Goal: Information Seeking & Learning: Understand process/instructions

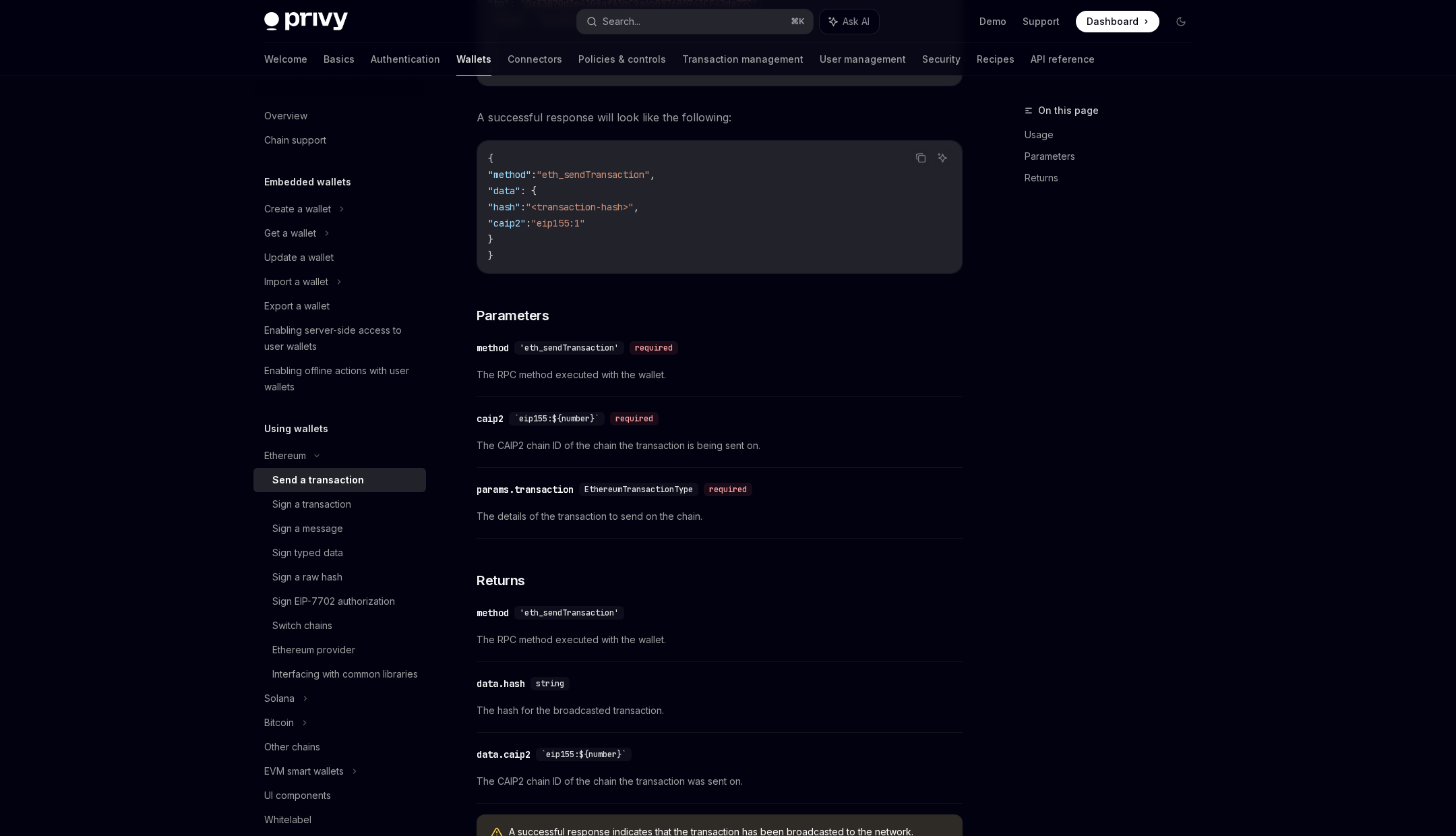
scroll to position [613, 0]
click at [487, 513] on span "The details of the transaction to send on the chain." at bounding box center [720, 515] width 486 height 16
drag, startPoint x: 487, startPoint y: 513, endPoint x: 639, endPoint y: 514, distance: 152.0
click at [640, 514] on span "The details of the transaction to send on the chain." at bounding box center [720, 515] width 486 height 16
click at [671, 487] on span "EthereumTransactionType" at bounding box center [639, 487] width 109 height 11
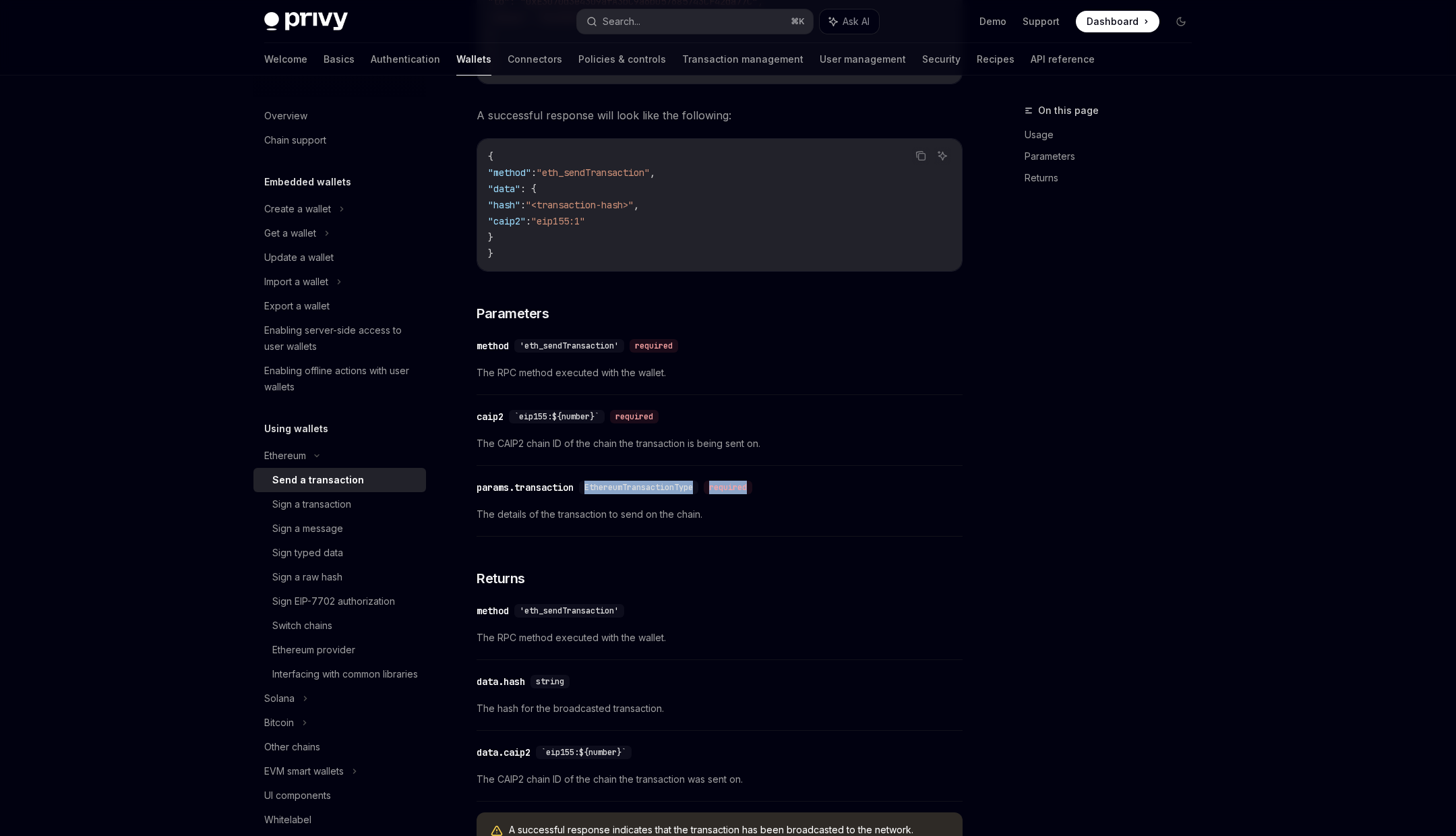
click at [671, 487] on span "EthereumTransactionType" at bounding box center [639, 487] width 109 height 11
click at [692, 484] on span "EthereumTransactionType" at bounding box center [639, 487] width 109 height 11
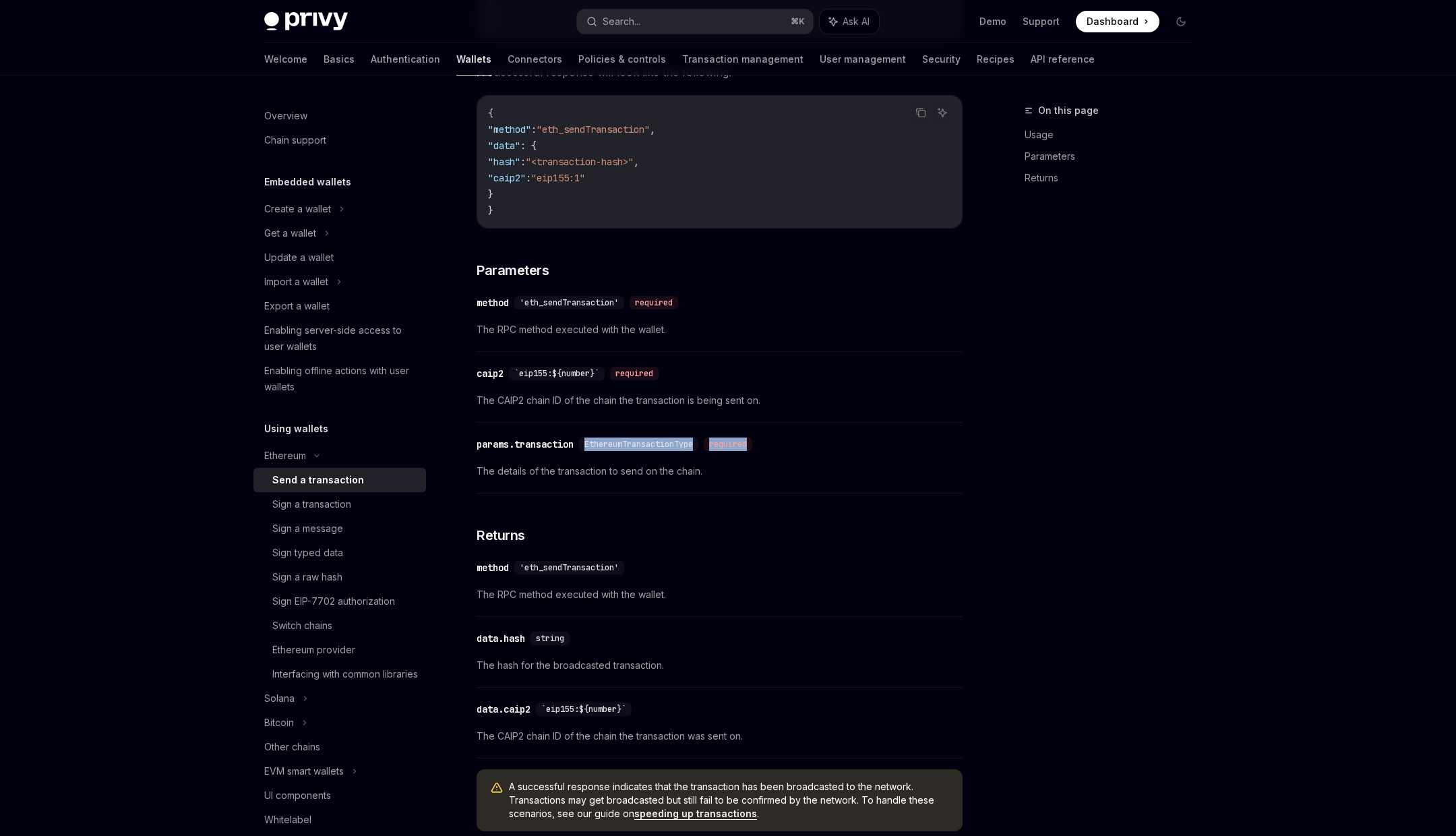
scroll to position [636, 0]
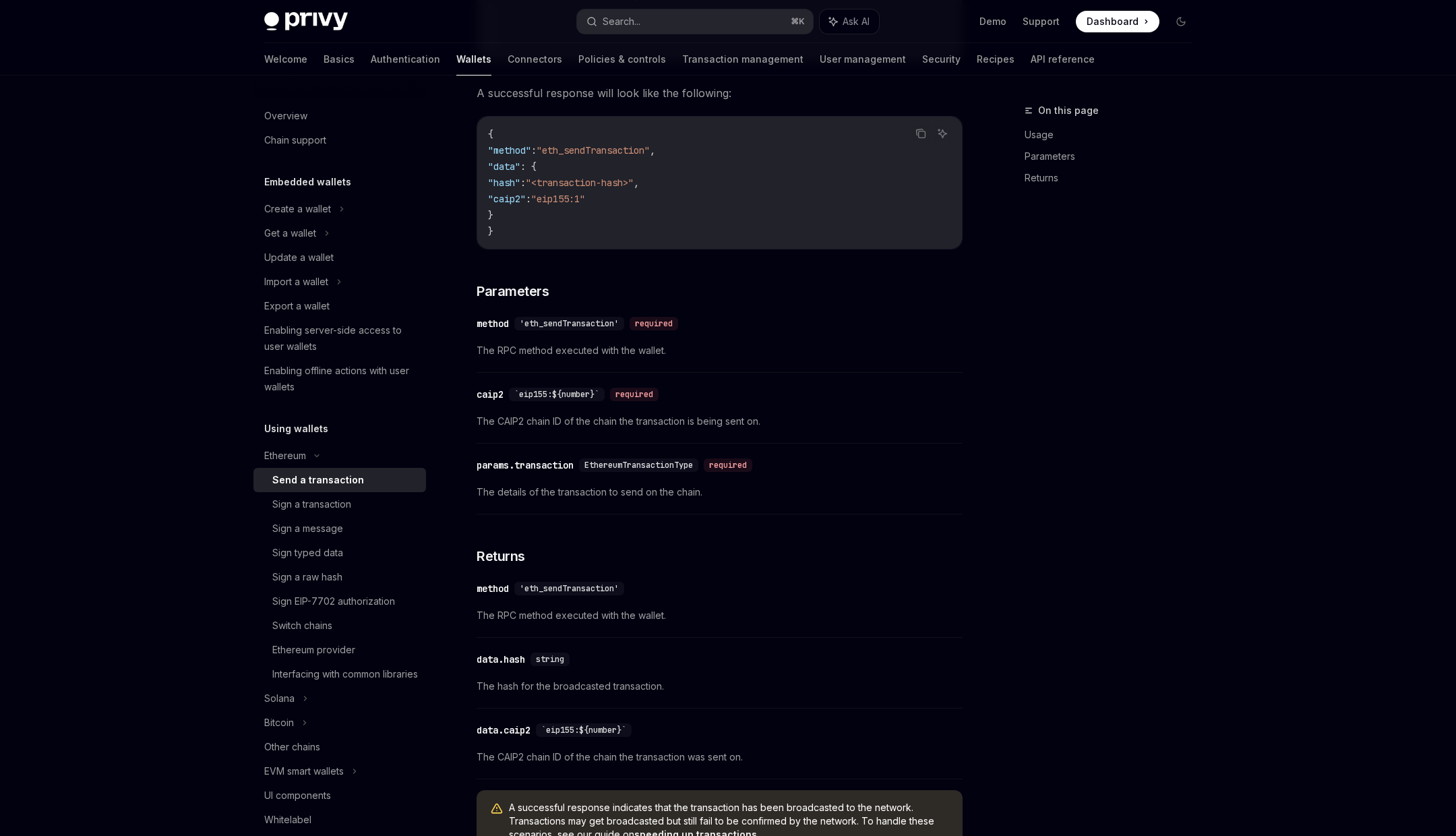
click at [740, 522] on div "To send a transaction, make a POST request to Copy Ask AI [URL][DOMAIN_NAME] <w…" at bounding box center [720, 223] width 486 height 1281
drag, startPoint x: 589, startPoint y: 461, endPoint x: 704, endPoint y: 464, distance: 115.0
click at [698, 464] on div "EthereumTransactionType" at bounding box center [639, 465] width 120 height 13
copy span "EthereumTransactionType"
click at [646, 18] on button "Search... ⌘ K" at bounding box center [695, 21] width 236 height 24
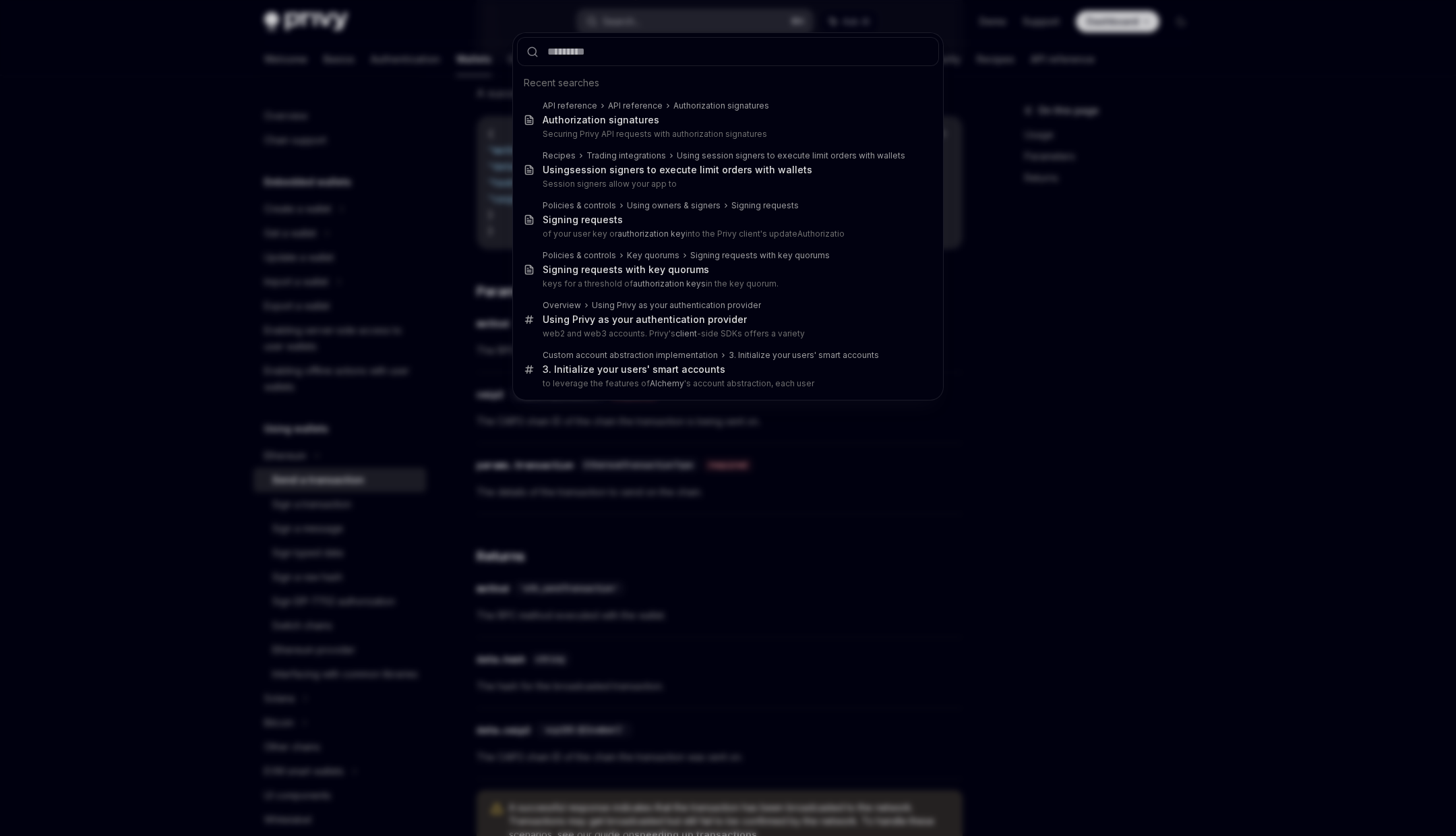
type input "**********"
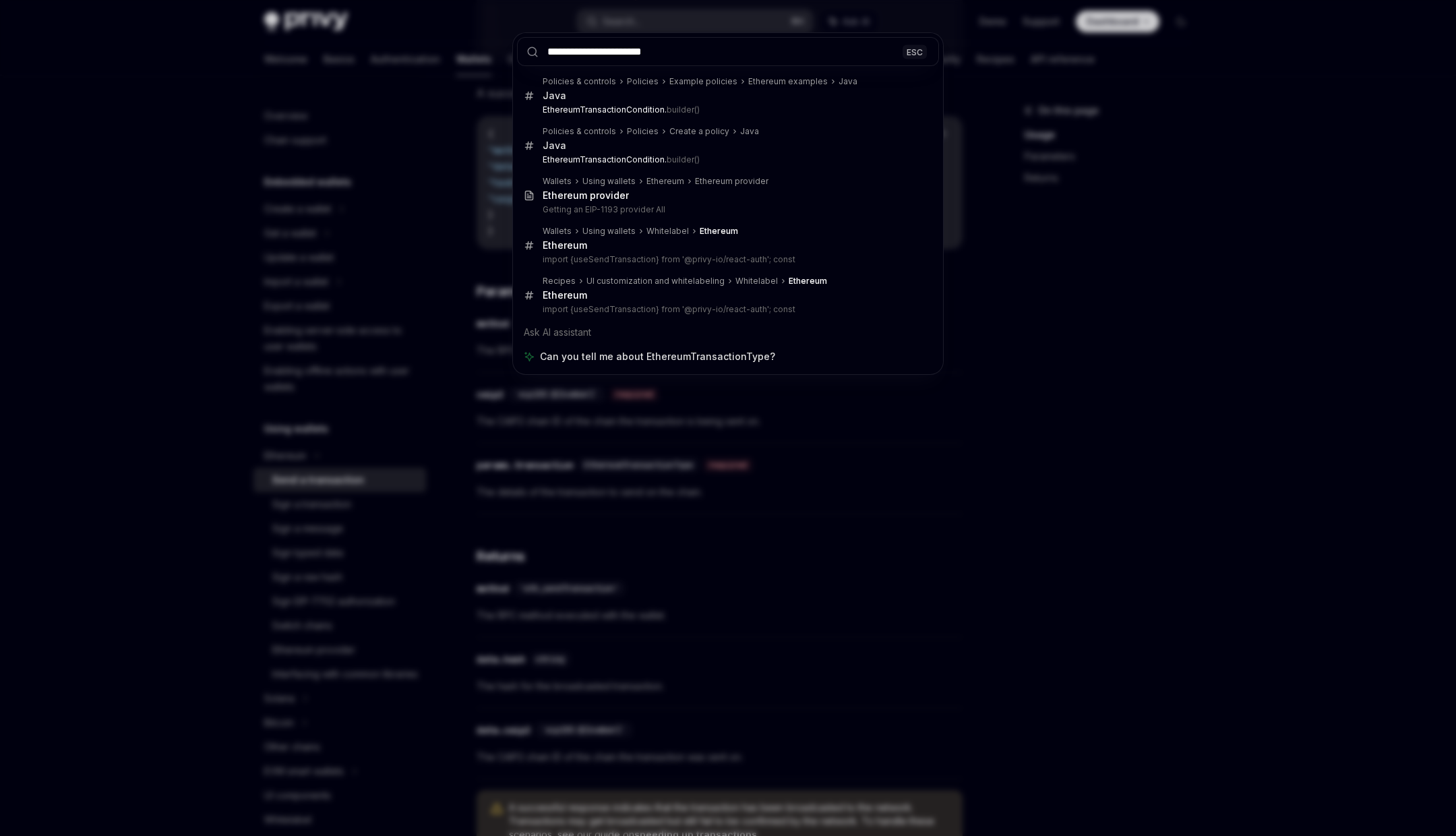
click at [841, 549] on div "**********" at bounding box center [728, 418] width 1456 height 836
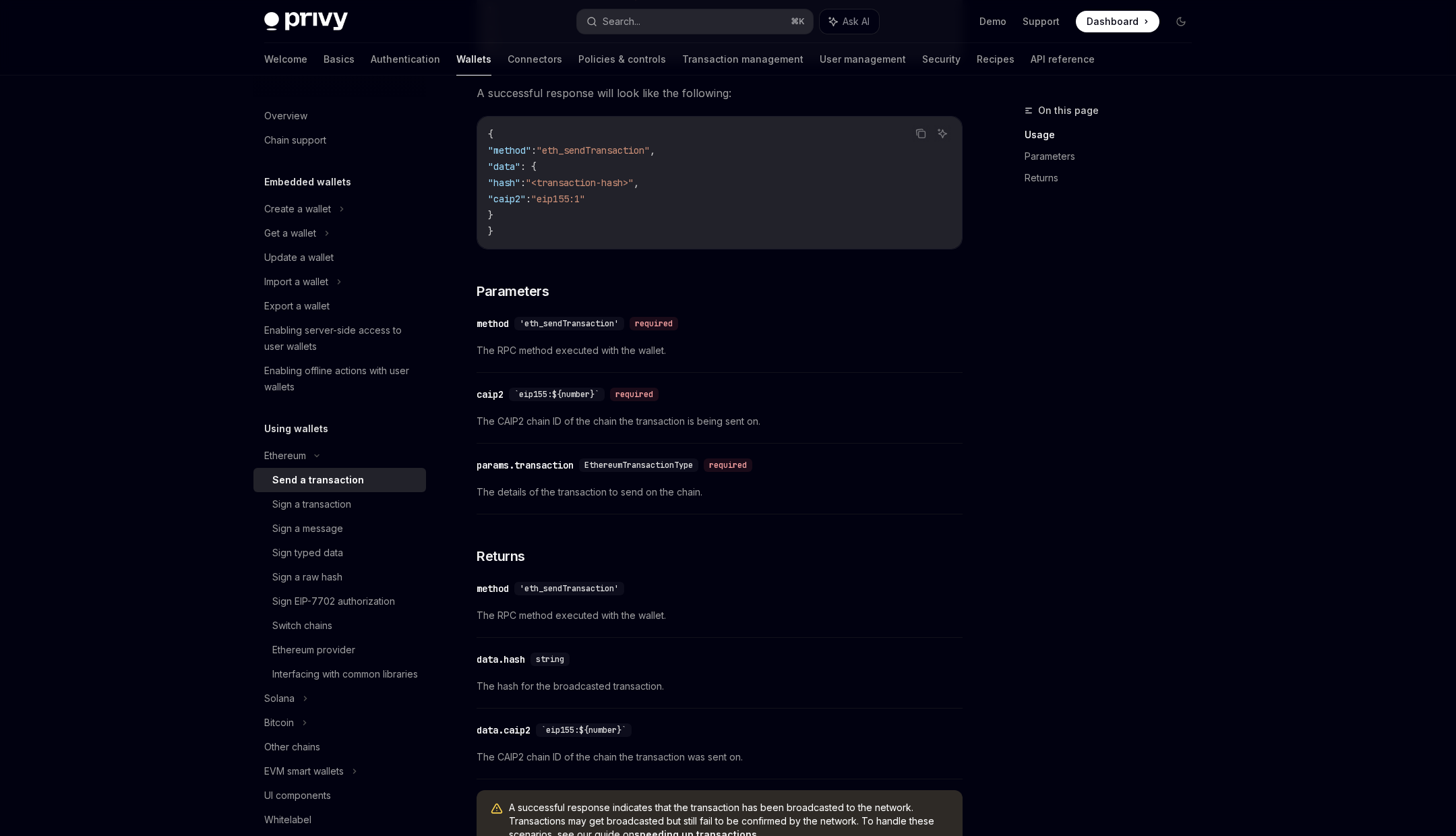
click at [667, 463] on span "EthereumTransactionType" at bounding box center [639, 465] width 109 height 11
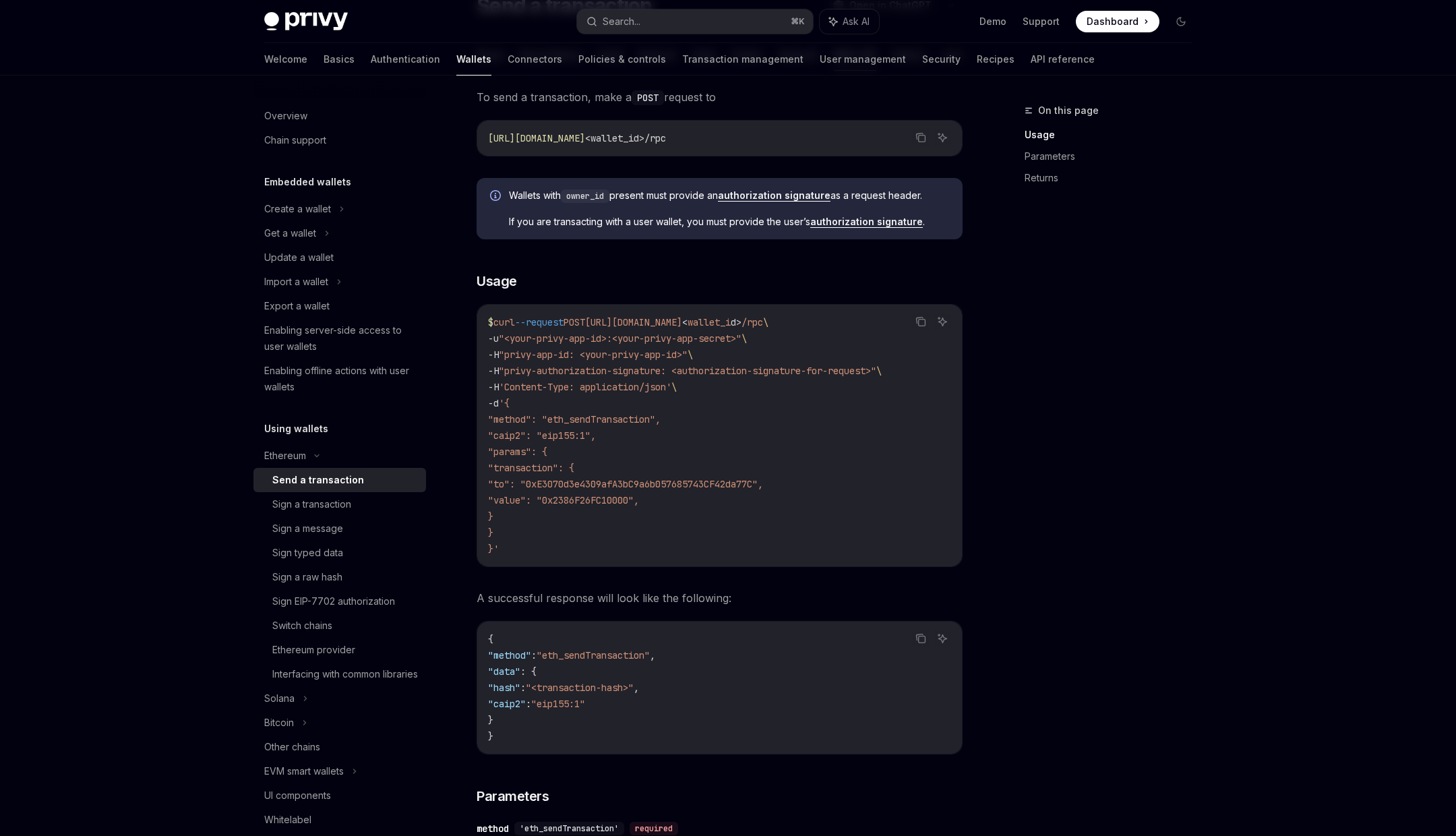
scroll to position [0, 0]
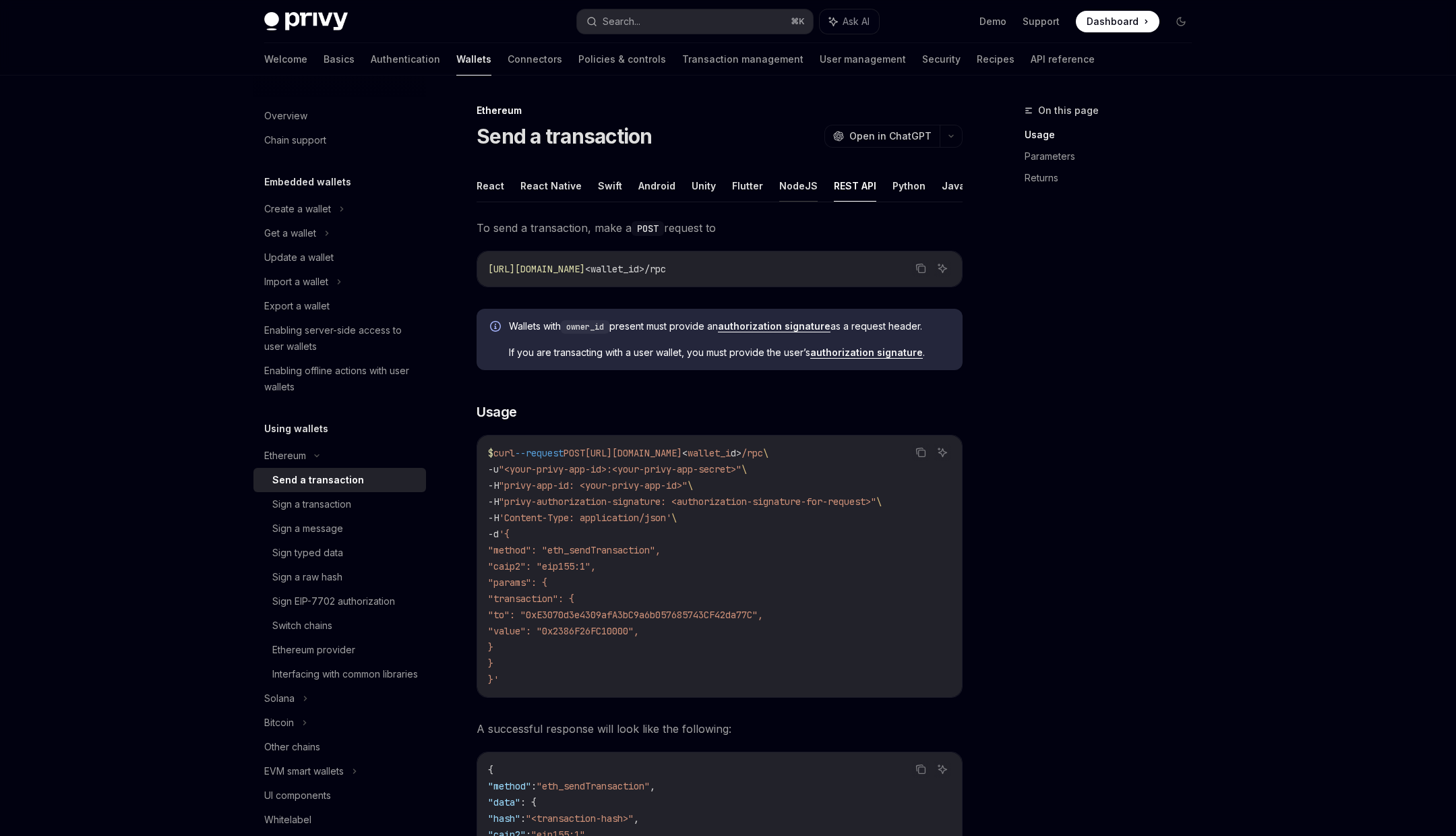
click at [792, 190] on button "NodeJS" at bounding box center [798, 185] width 38 height 32
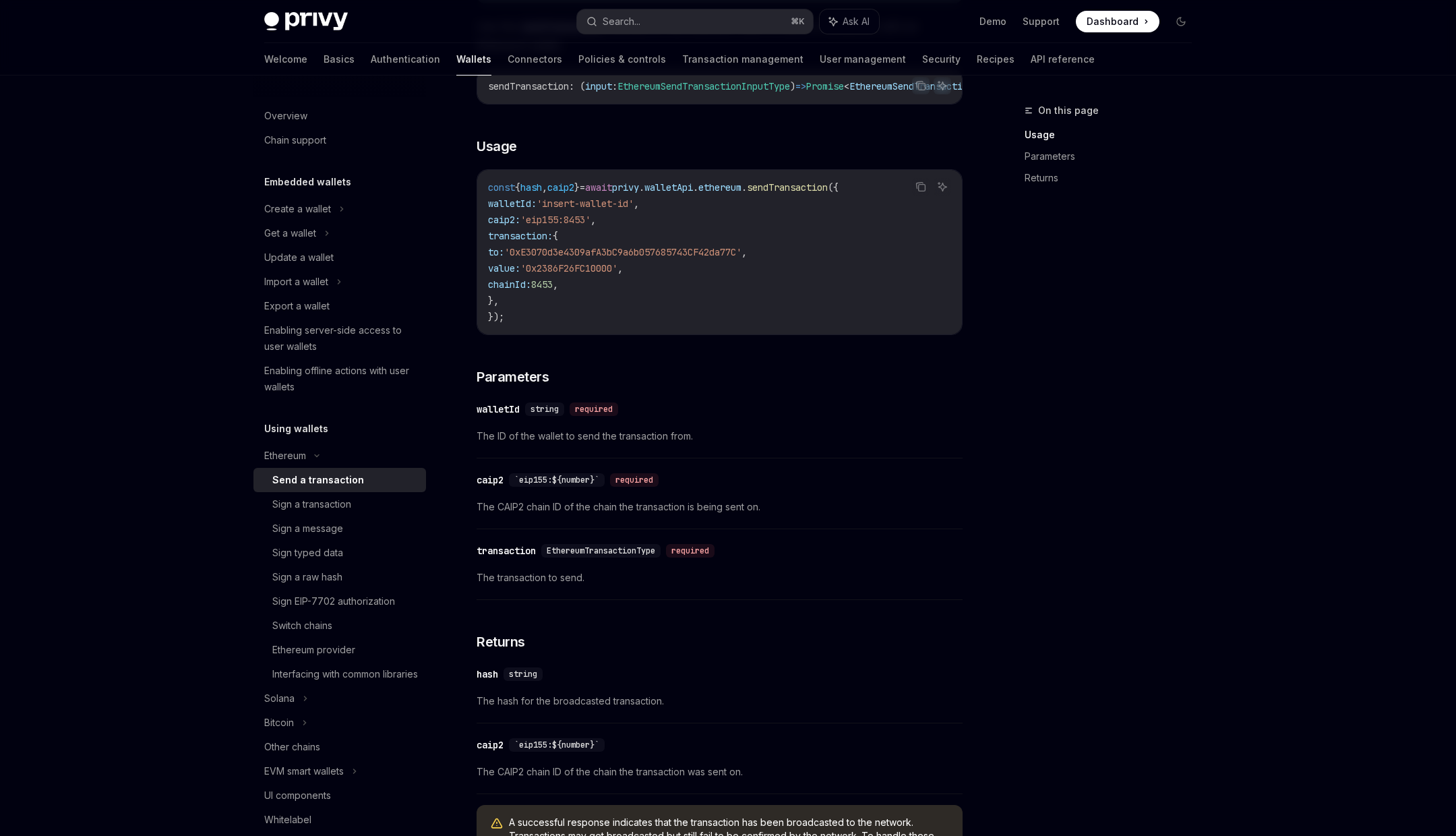
scroll to position [276, 0]
click at [615, 552] on span "EthereumTransactionType" at bounding box center [601, 549] width 109 height 11
click at [564, 577] on span "The transaction to send." at bounding box center [720, 577] width 486 height 16
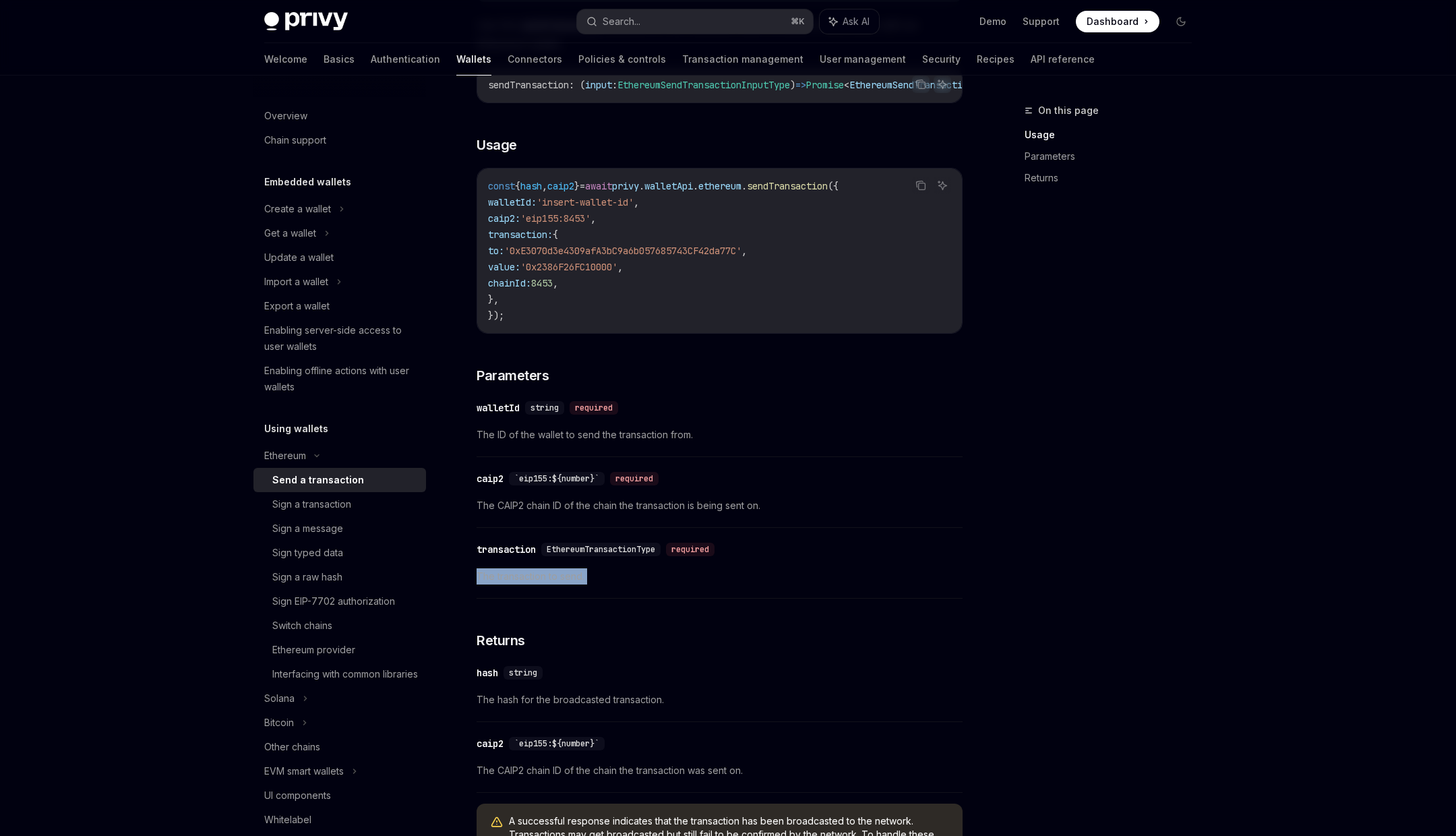
click at [564, 577] on span "The transaction to send." at bounding box center [720, 577] width 486 height 16
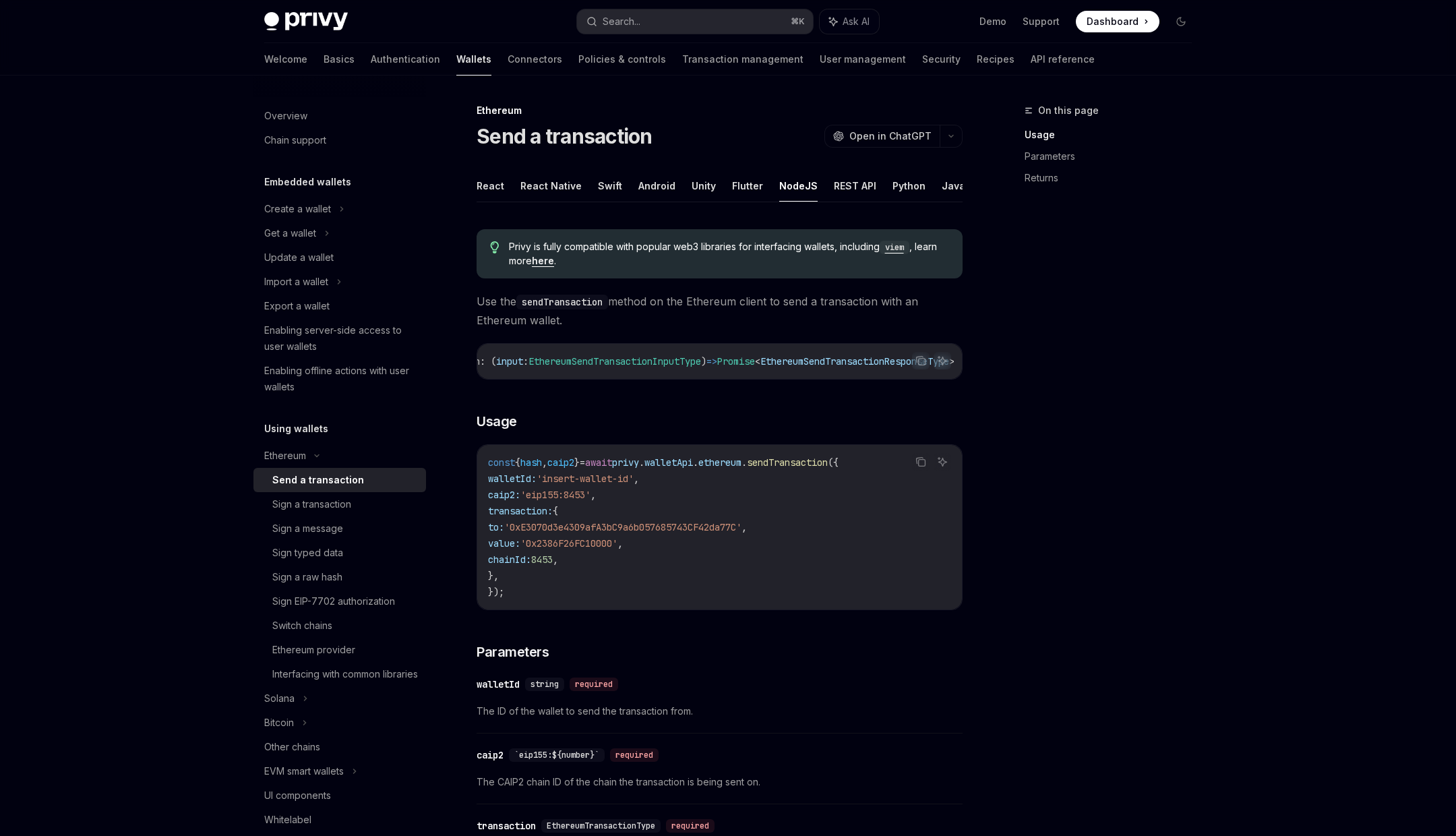
scroll to position [0, 0]
click at [719, 364] on span "EthereumSendTransactionInputType" at bounding box center [703, 361] width 173 height 12
copy span "EthereumSendTransactionInputType"
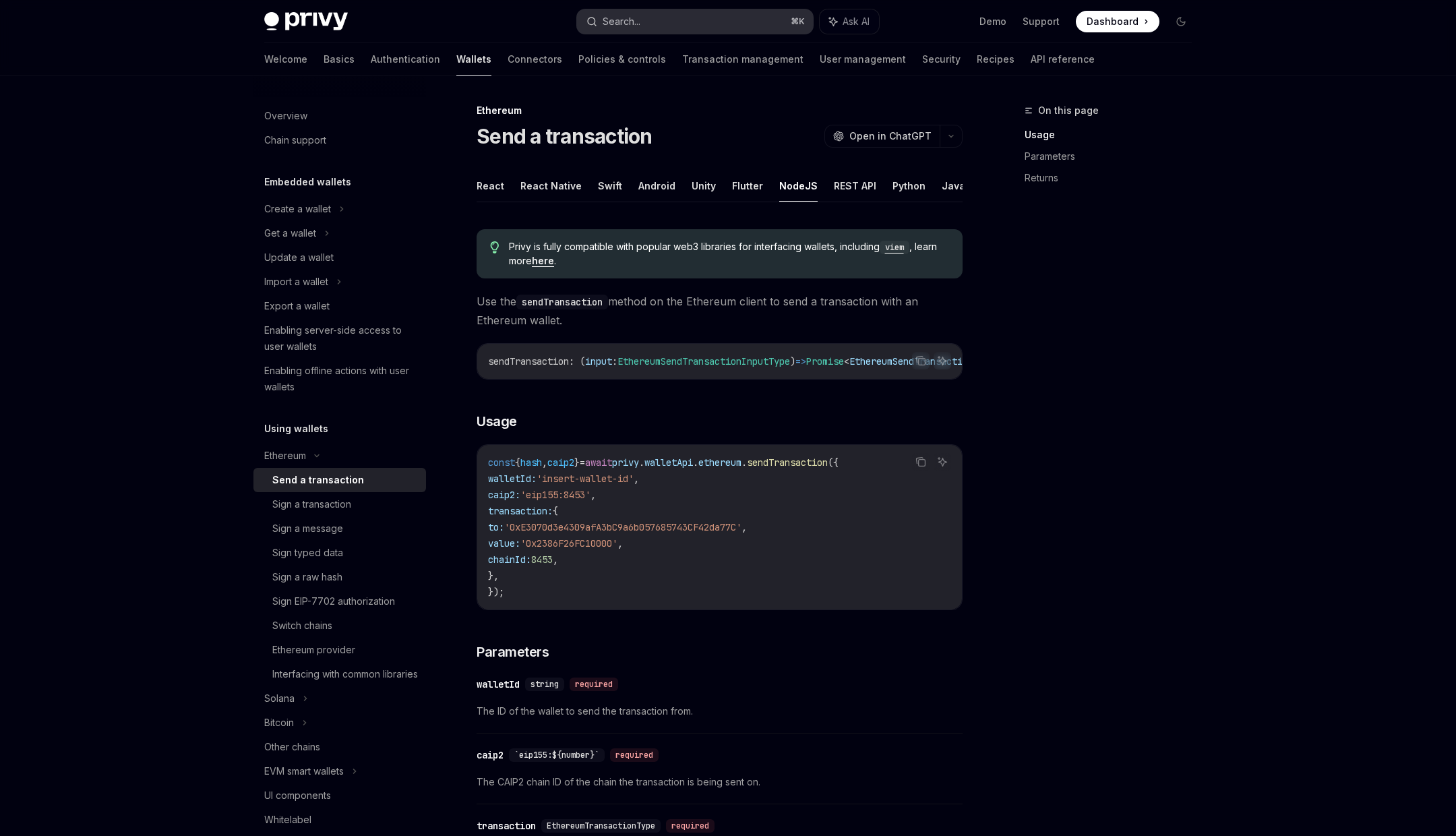
click at [642, 21] on button "Search... ⌘ K" at bounding box center [695, 21] width 236 height 24
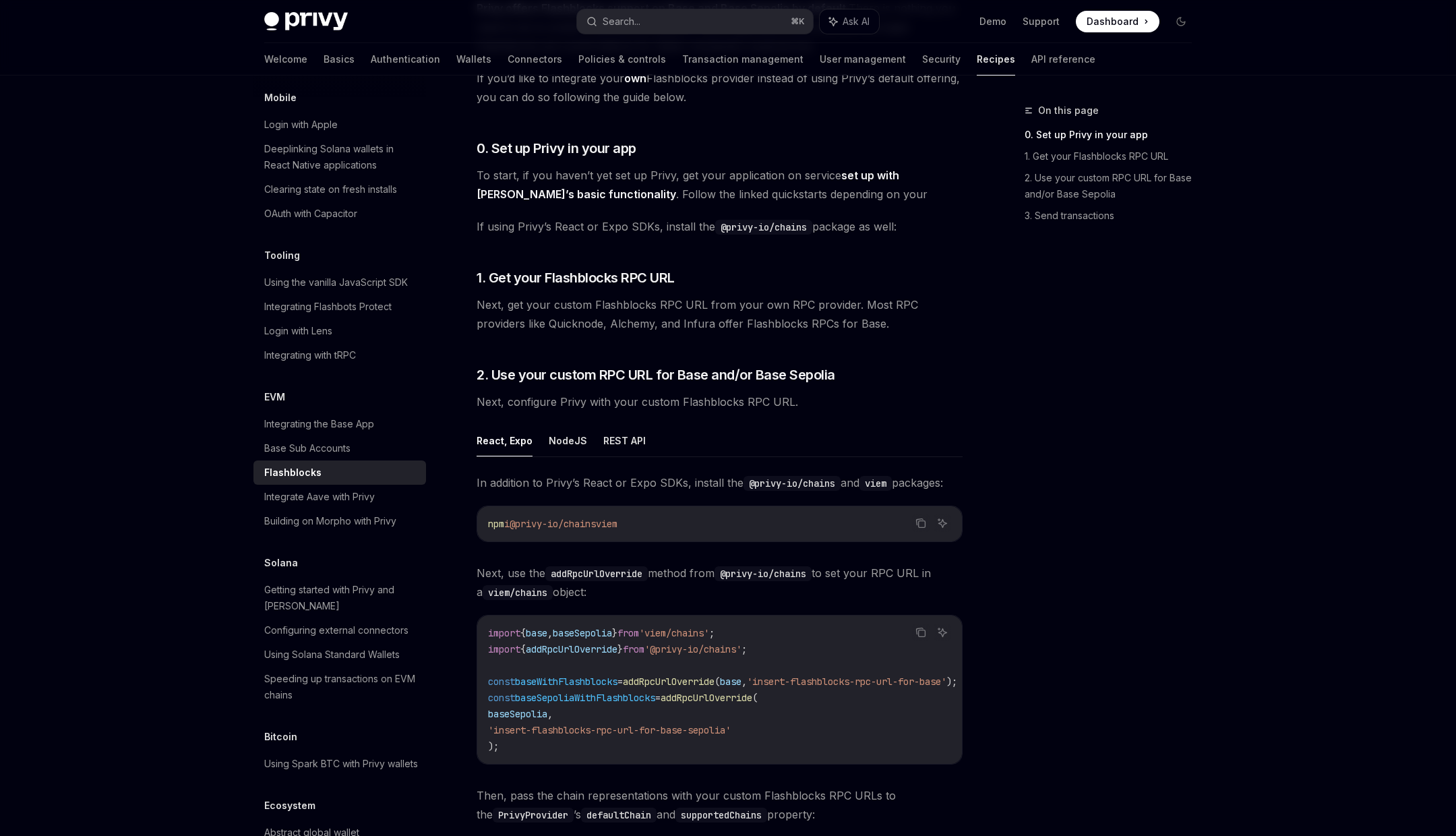
scroll to position [231, 0]
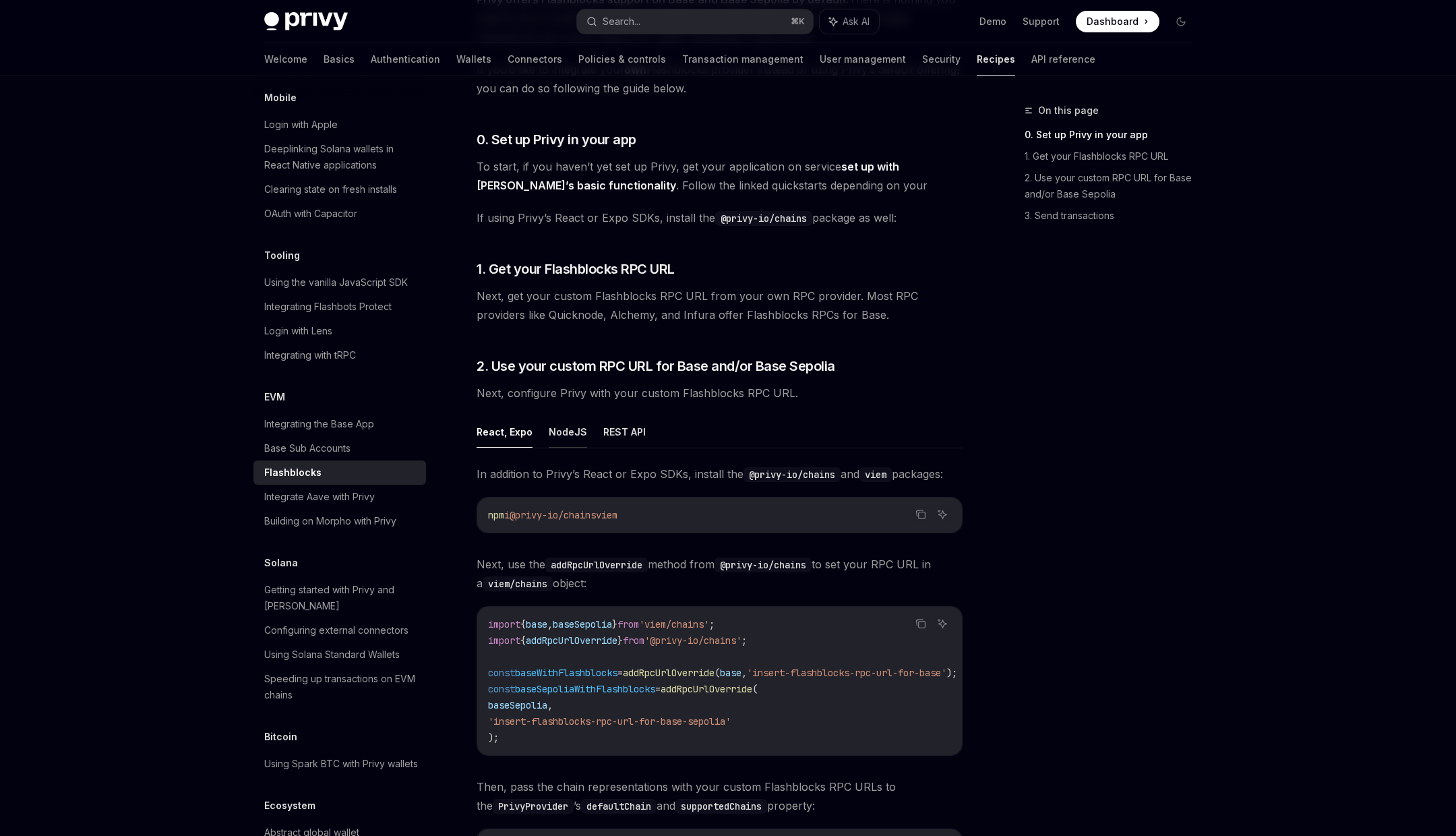
click at [562, 430] on button "NodeJS" at bounding box center [568, 431] width 38 height 32
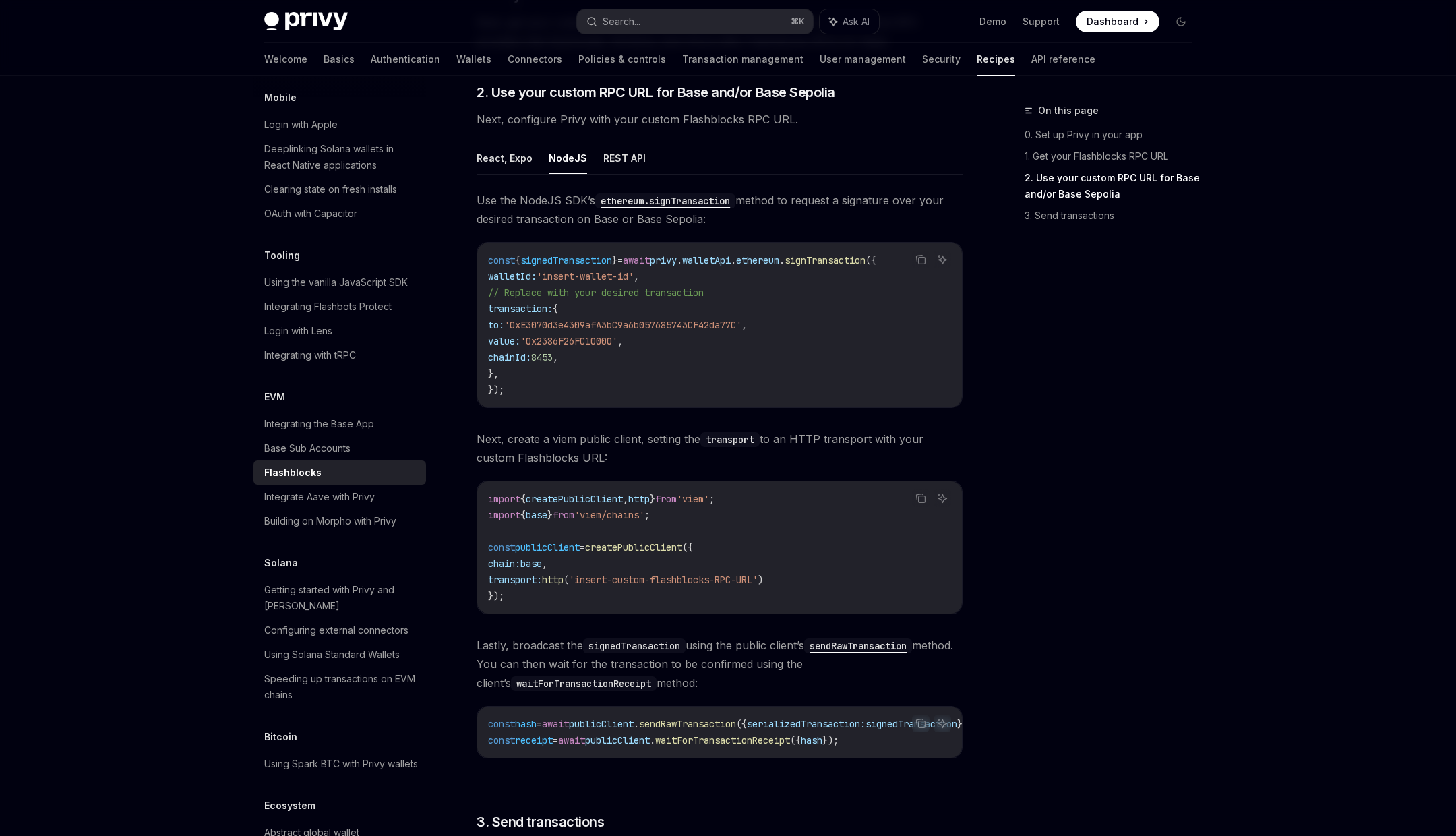
scroll to position [482, 0]
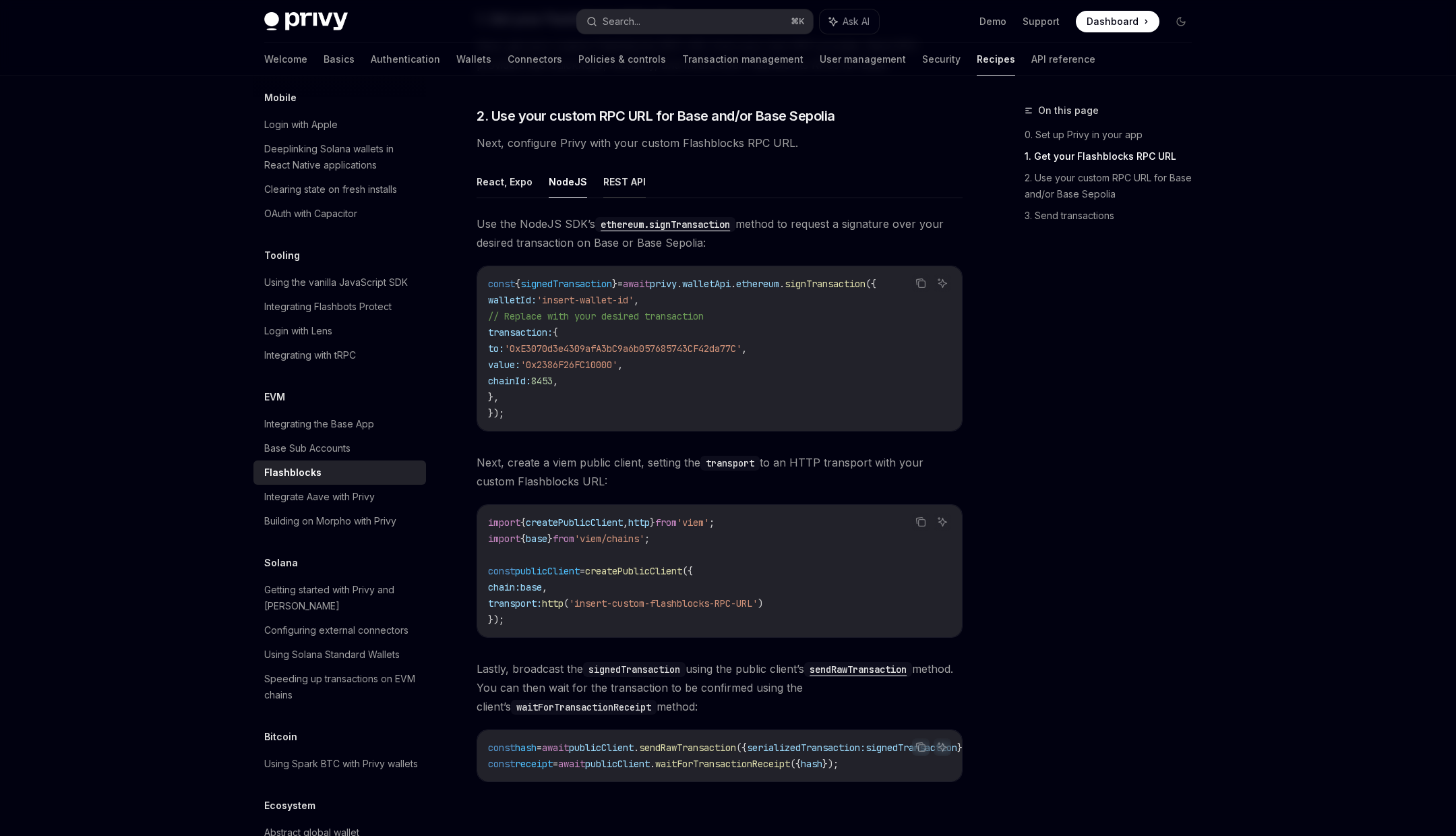
click at [615, 180] on button "REST API" at bounding box center [625, 181] width 43 height 32
type textarea "*"
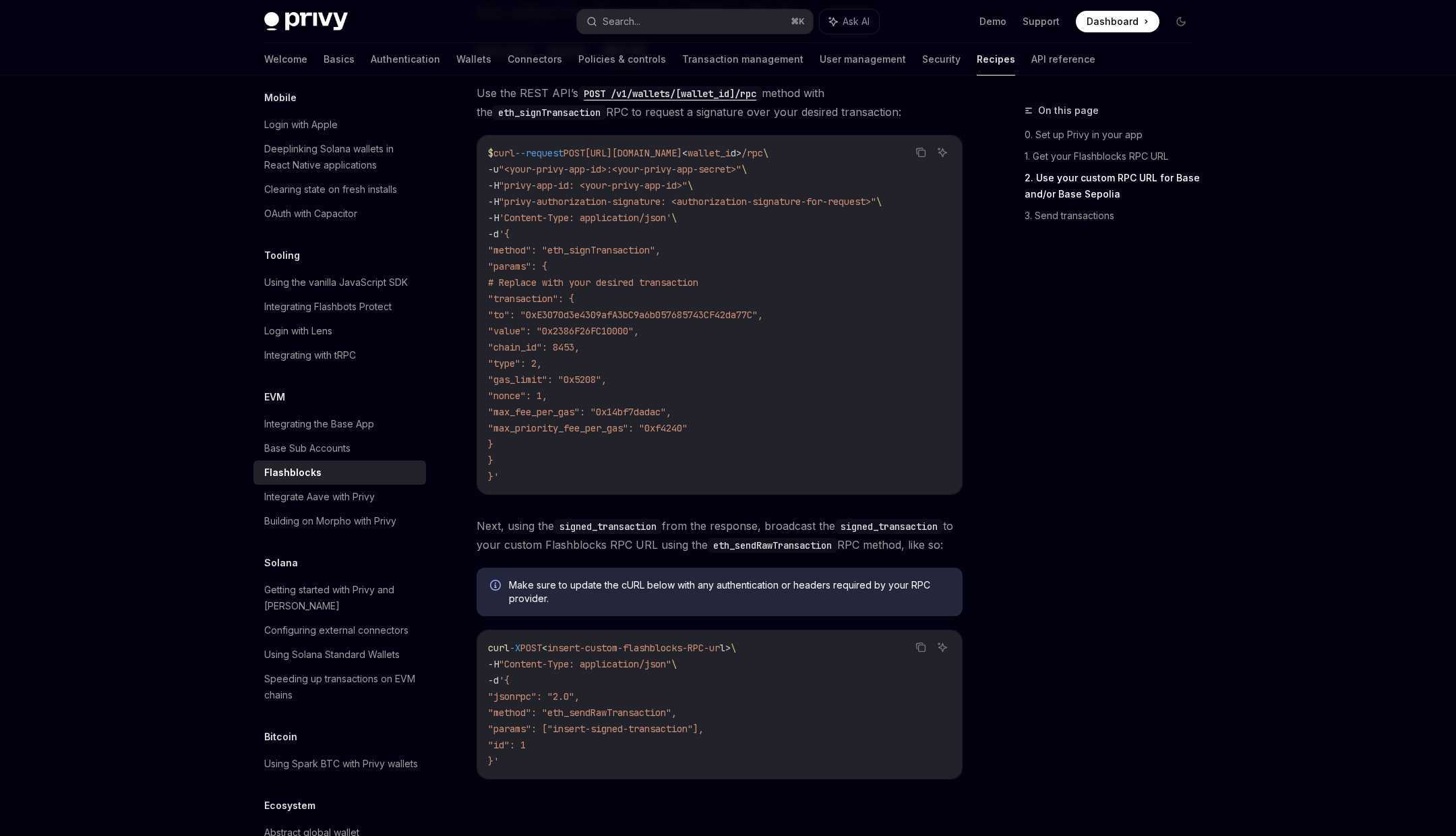
scroll to position [674, 0]
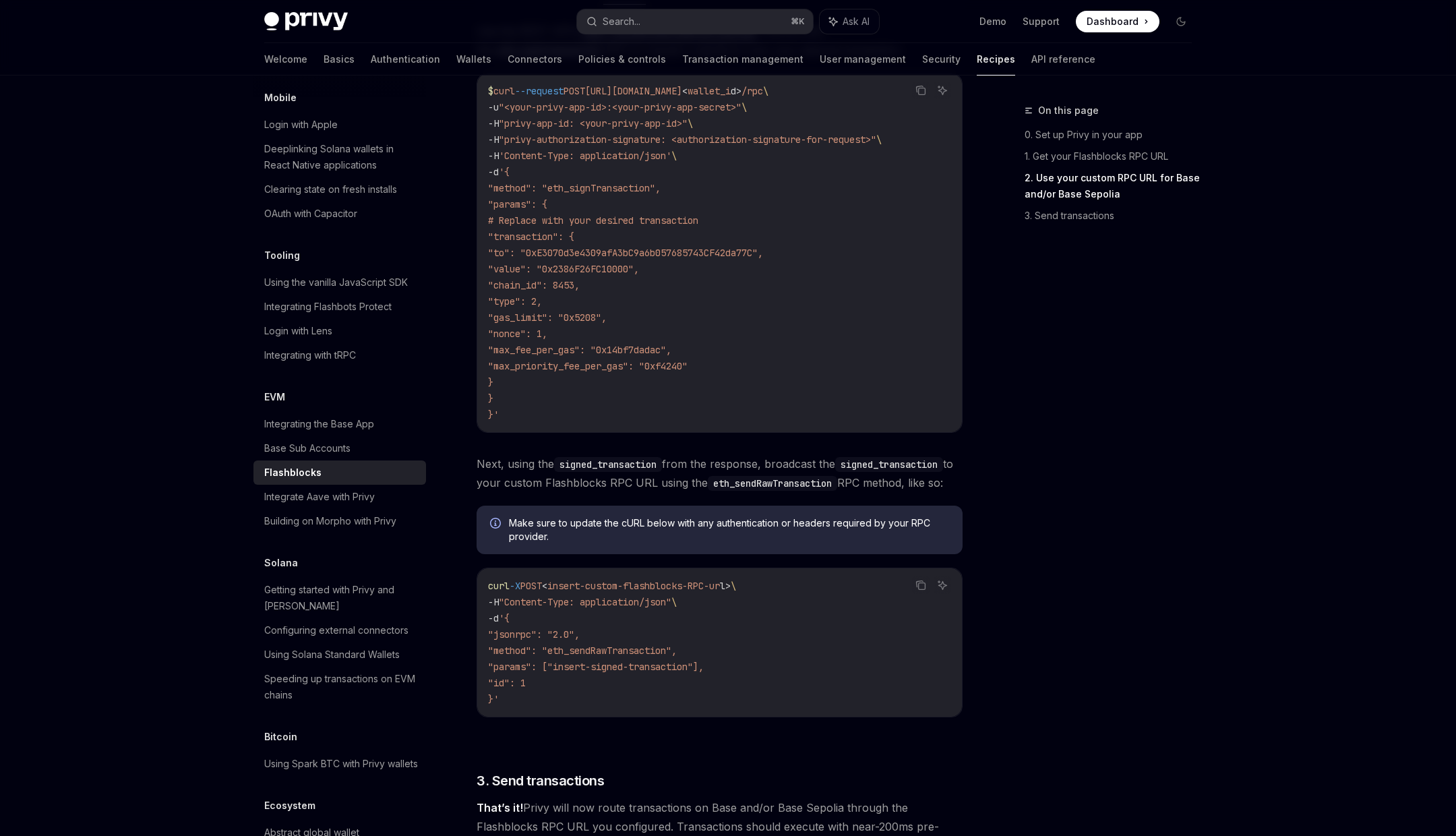
click at [548, 335] on span ""nonce": 1," at bounding box center [518, 334] width 59 height 12
drag, startPoint x: 581, startPoint y: 335, endPoint x: 638, endPoint y: 334, distance: 57.0
click at [640, 335] on code "$ curl --request POST [URL][DOMAIN_NAME] < wallet_i d > /rpc \ -u "<your-privy-…" at bounding box center [720, 253] width 463 height 340
click at [622, 393] on code "$ curl --request POST [URL][DOMAIN_NAME] < wallet_i d > /rpc \ -u "<your-privy-…" at bounding box center [720, 253] width 463 height 340
